Goal: Task Accomplishment & Management: Complete application form

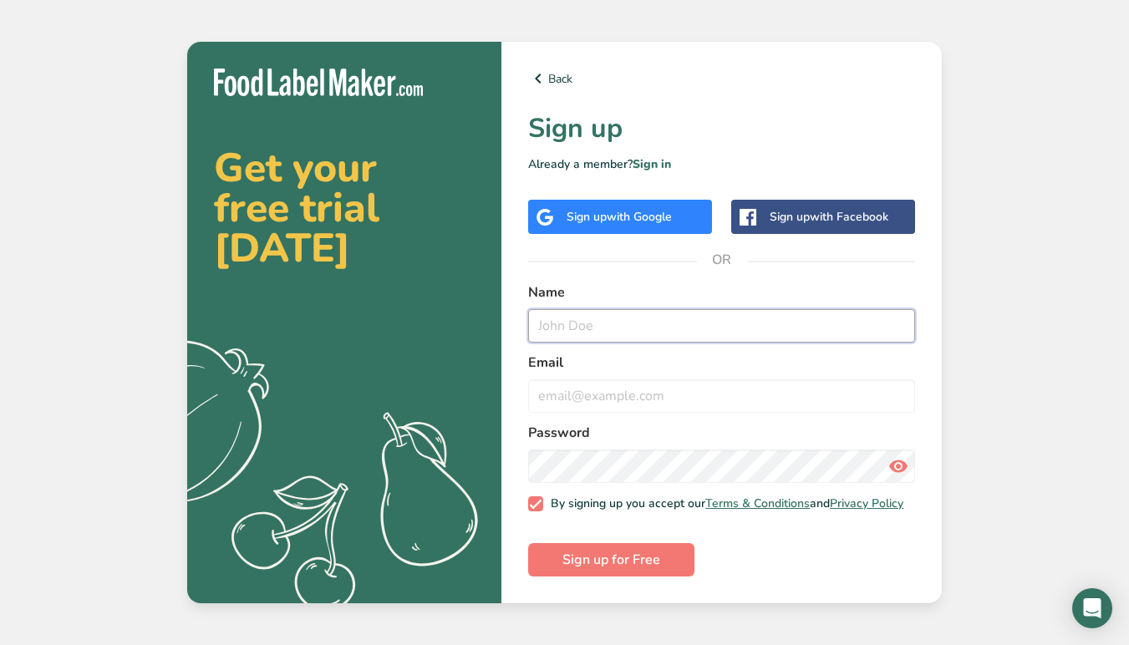
click at [572, 309] on input "text" at bounding box center [721, 325] width 387 height 33
type input "[PERSON_NAME]"
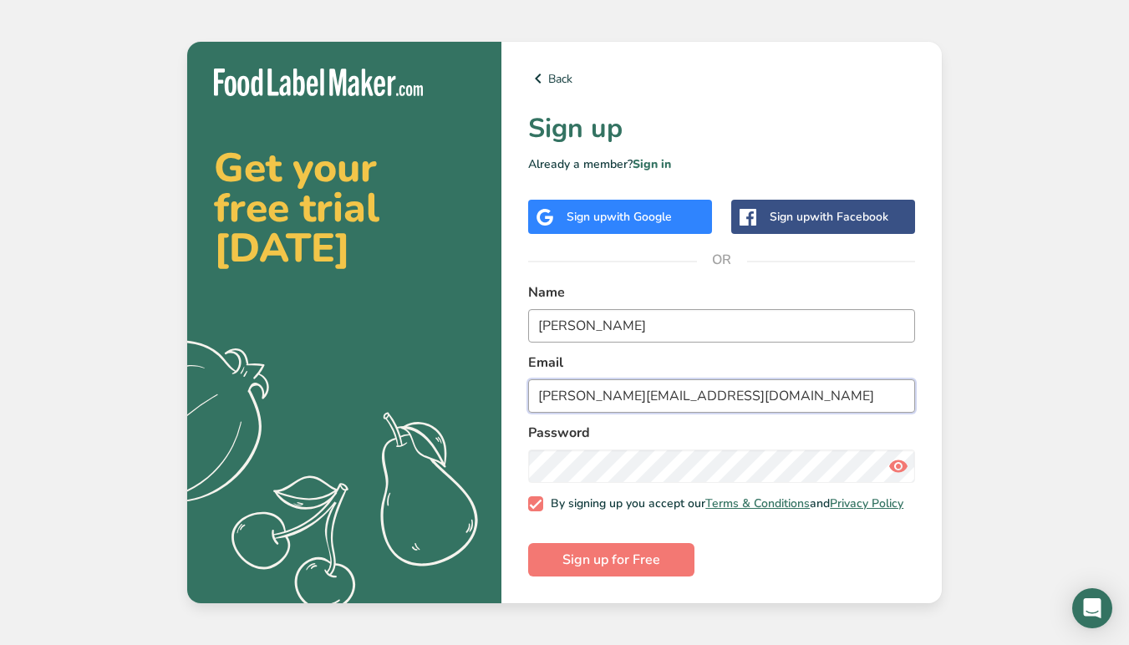
type input "[PERSON_NAME][EMAIL_ADDRESS][DOMAIN_NAME]"
click at [611, 564] on button "Sign up for Free" at bounding box center [611, 559] width 166 height 33
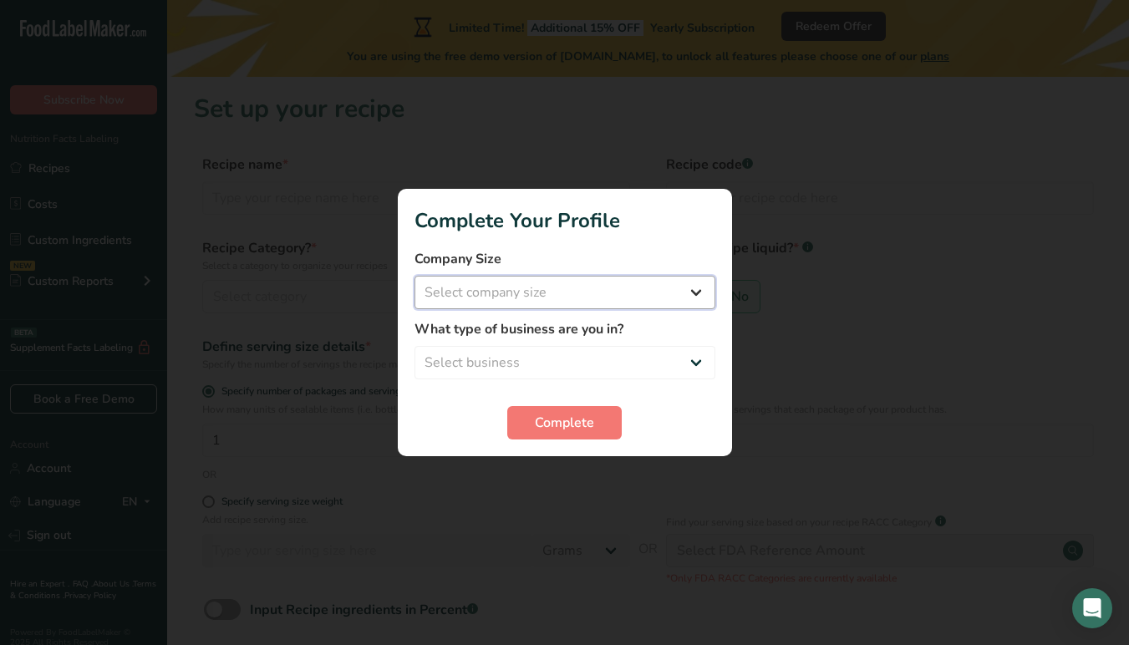
select select "1"
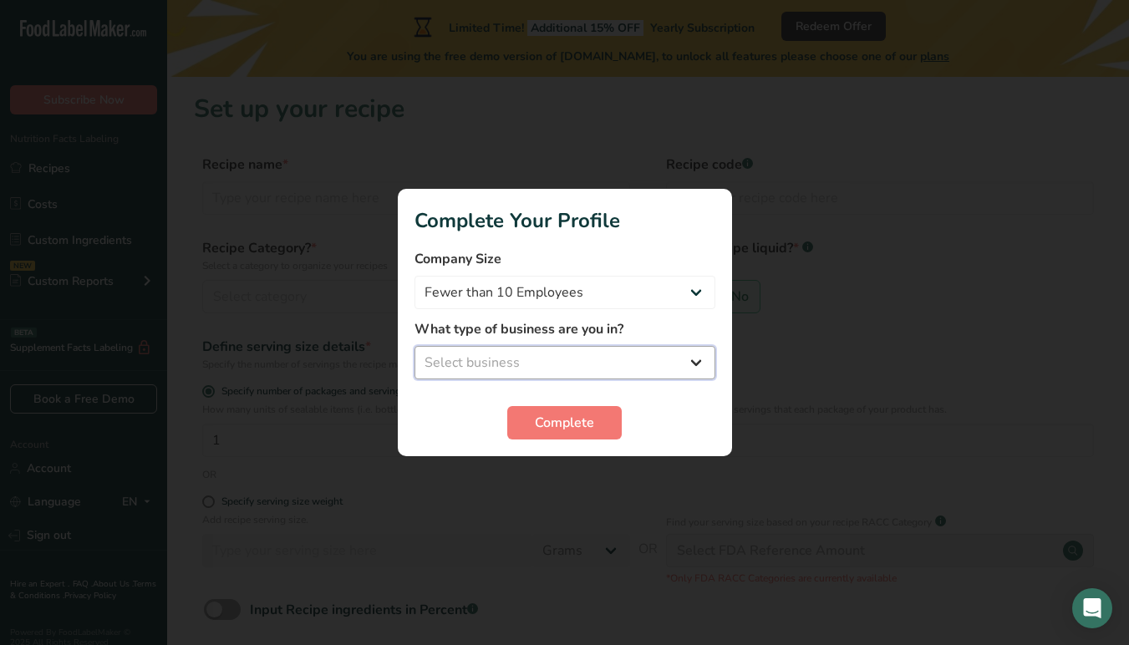
select select "8"
click at [552, 419] on span "Complete" at bounding box center [564, 423] width 59 height 20
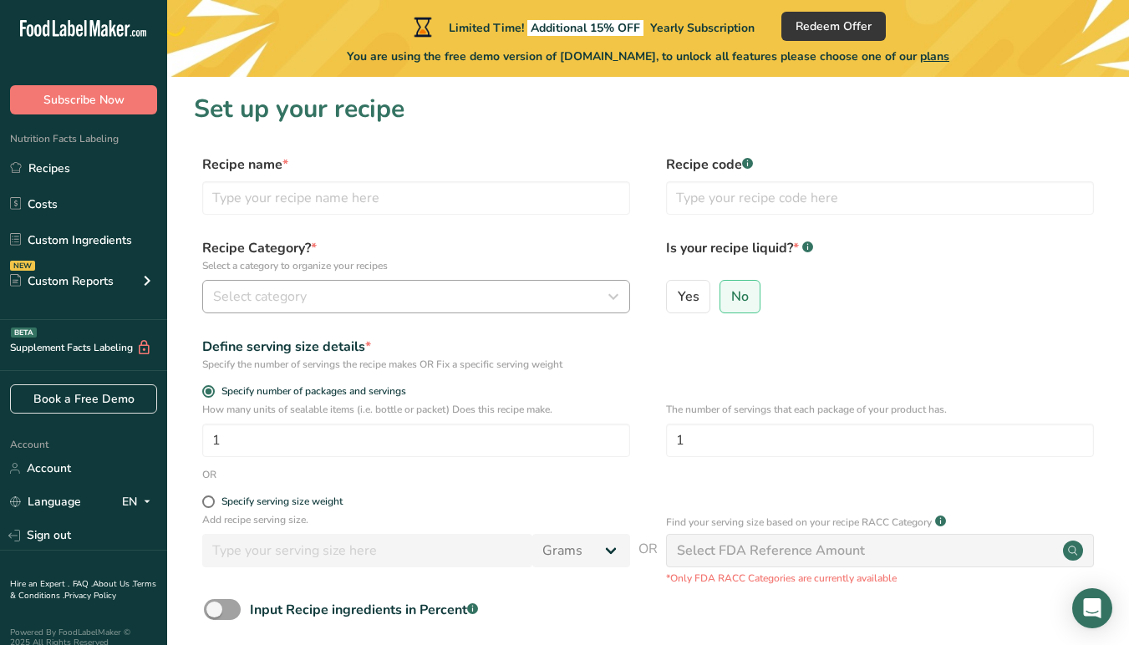
click at [302, 302] on span "Select category" at bounding box center [260, 297] width 94 height 20
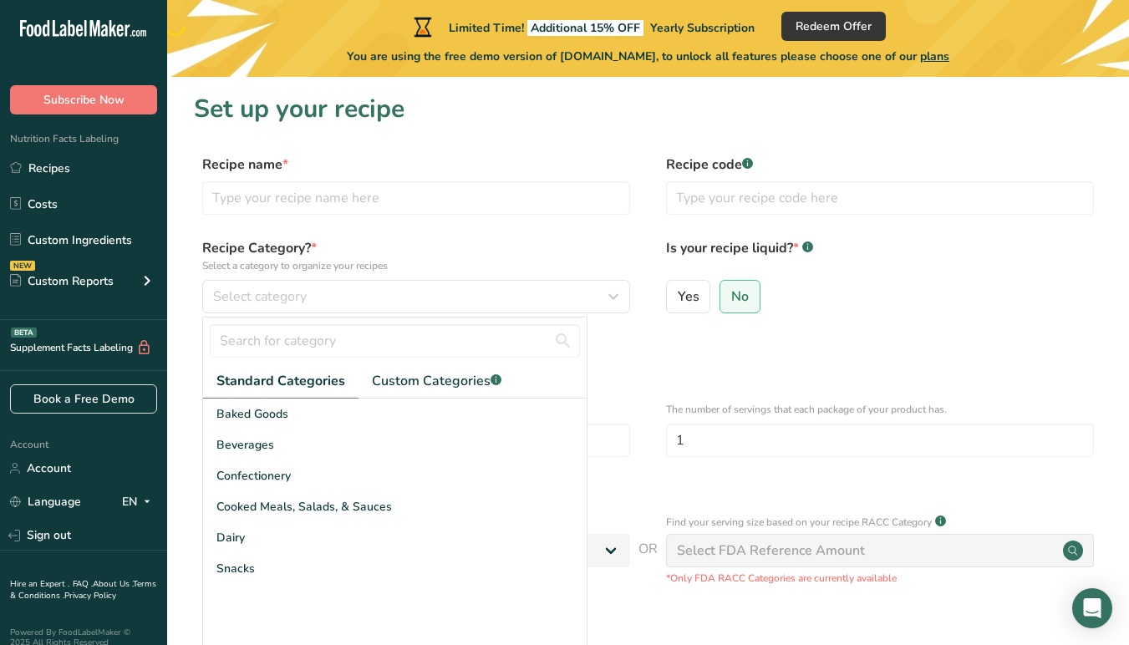
click at [415, 248] on label "Recipe Category? * Select a category to organize your recipes" at bounding box center [416, 255] width 428 height 35
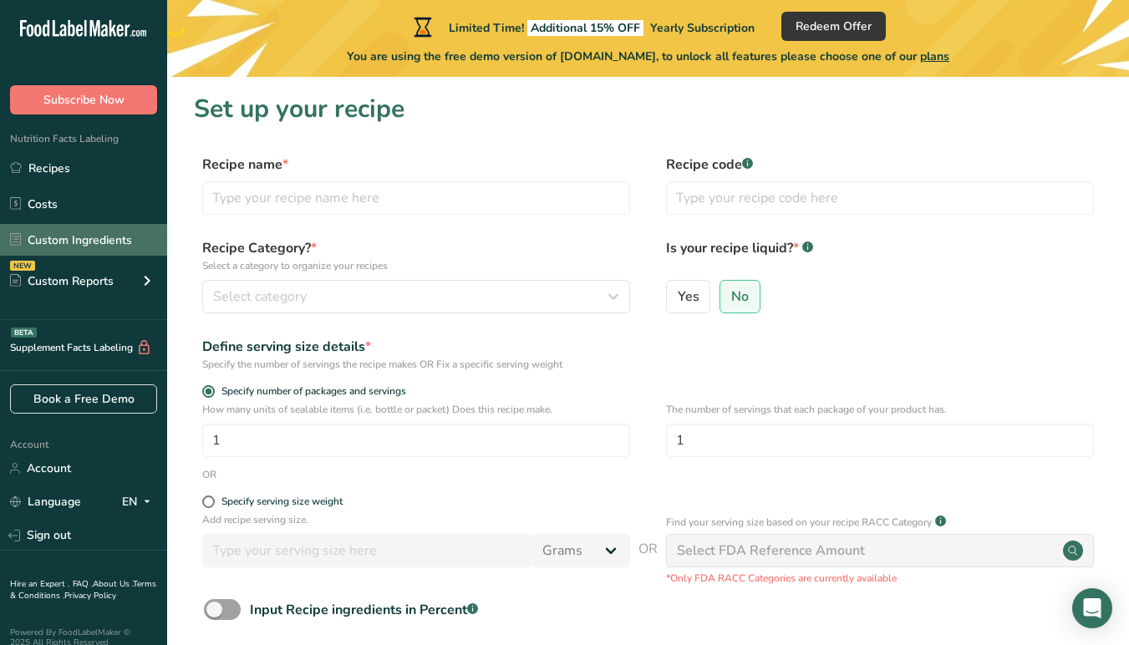
click at [106, 232] on link "Custom Ingredients" at bounding box center [83, 240] width 167 height 32
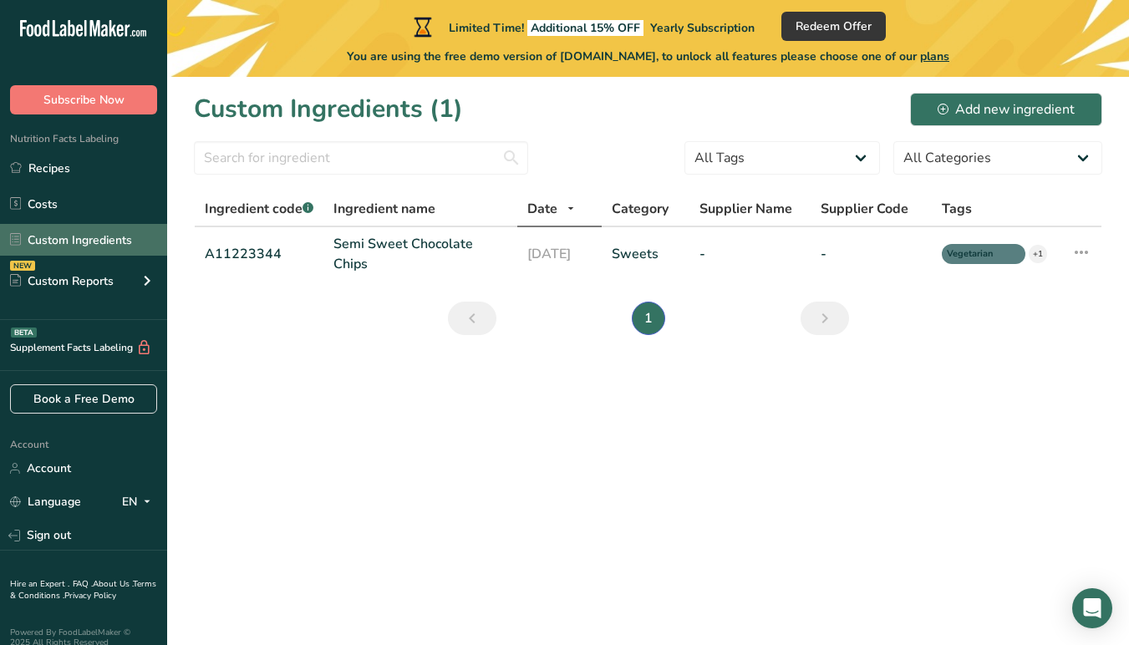
click at [63, 239] on link "Custom Ingredients" at bounding box center [83, 240] width 167 height 32
